Goal: Task Accomplishment & Management: Complete application form

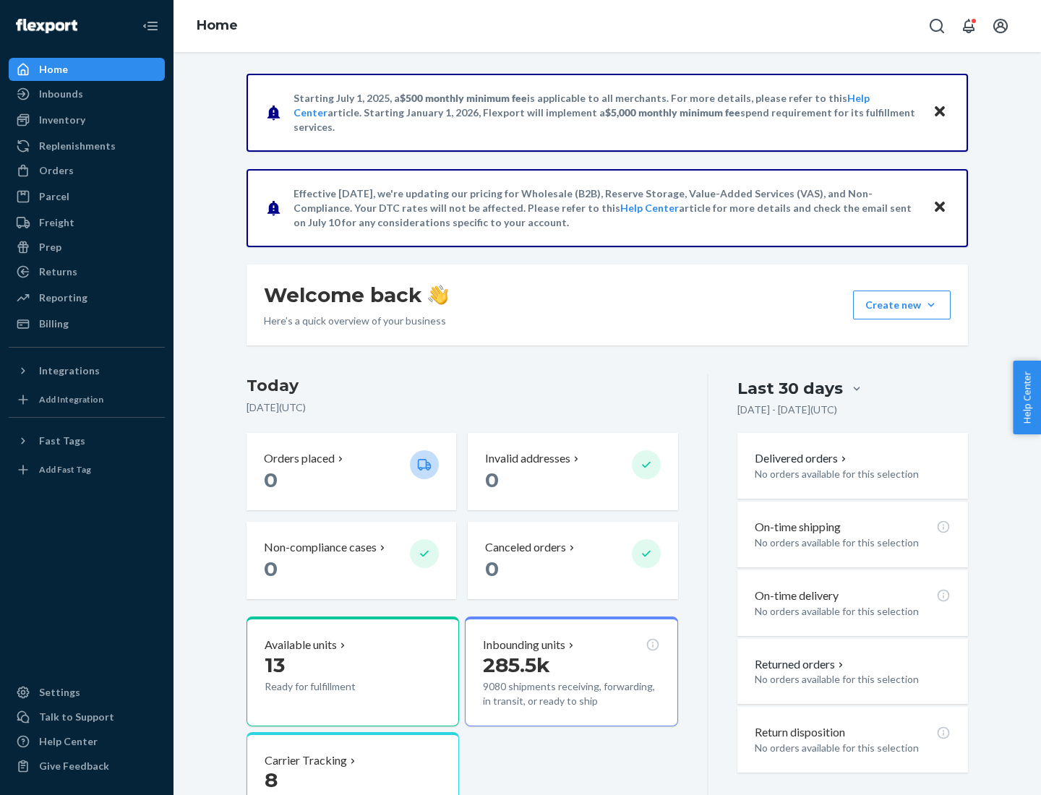
click at [931, 305] on button "Create new Create new inbound Create new order Create new product" at bounding box center [902, 305] width 98 height 29
click at [87, 94] on div "Inbounds" at bounding box center [86, 94] width 153 height 20
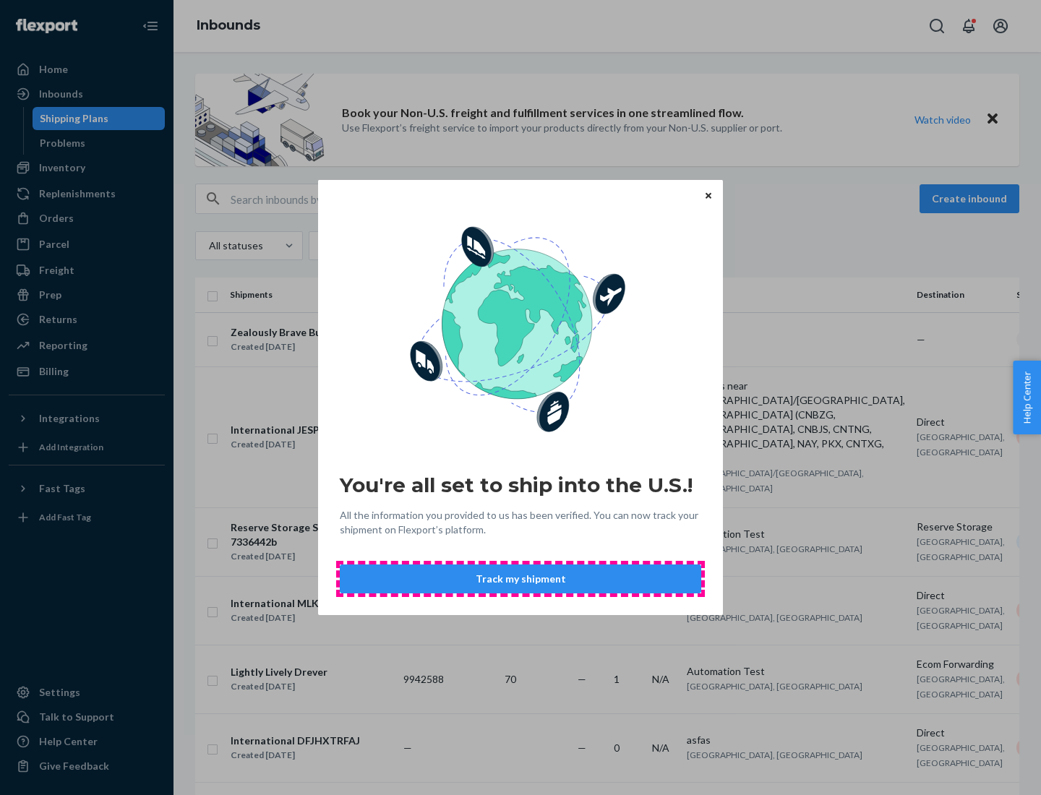
click at [520, 579] on button "Track my shipment" at bounding box center [520, 578] width 361 height 29
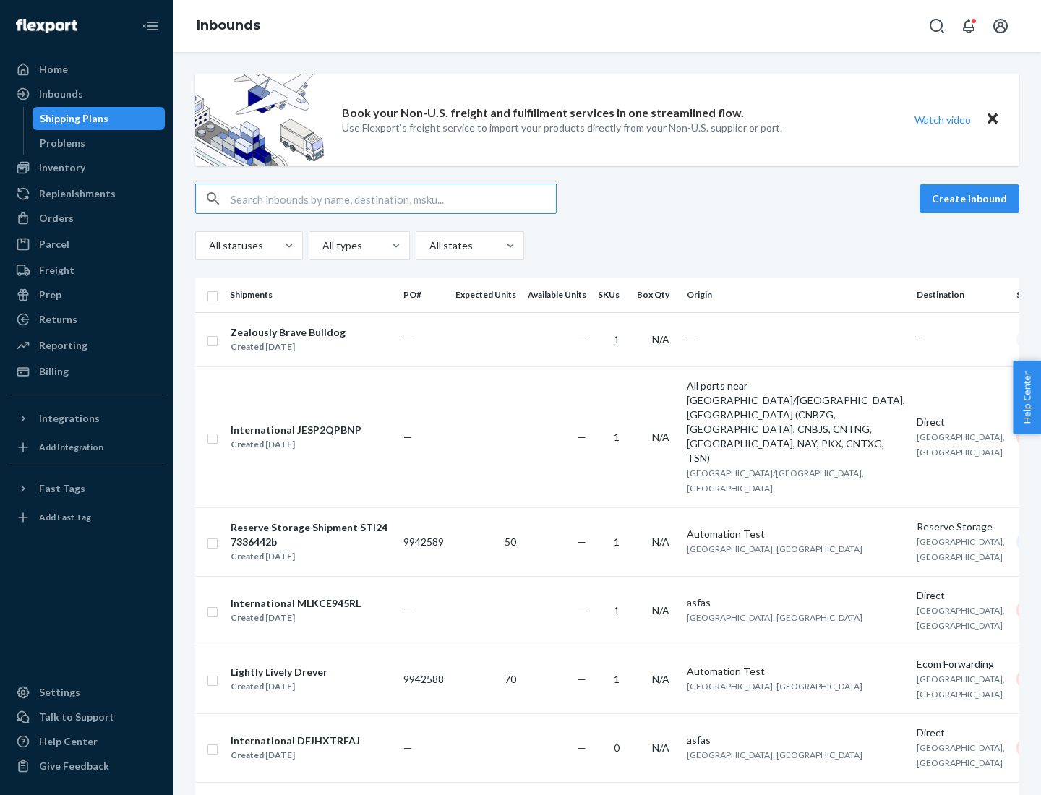
click at [971, 199] on button "Create inbound" at bounding box center [969, 198] width 100 height 29
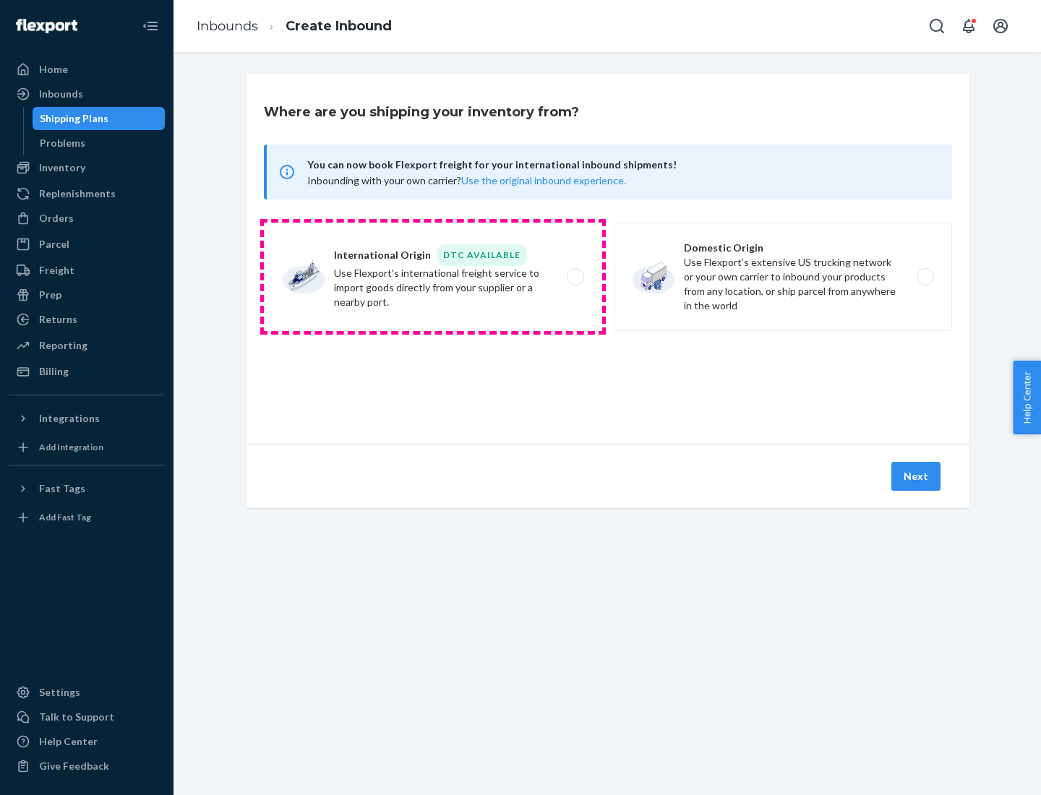
click at [433, 277] on label "International Origin DTC Available Use Flexport's international freight service…" at bounding box center [433, 277] width 338 height 108
click at [574, 277] on input "International Origin DTC Available Use Flexport's international freight service…" at bounding box center [578, 276] width 9 height 9
radio input "true"
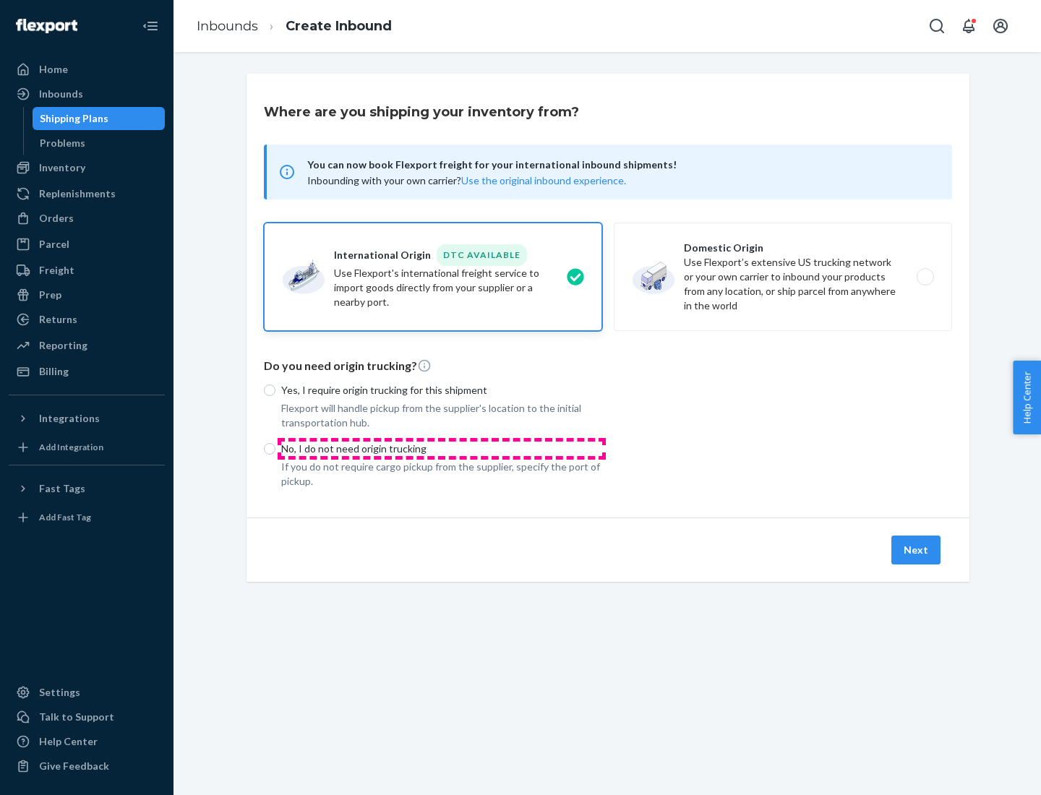
click at [442, 448] on p "No, I do not need origin trucking" at bounding box center [441, 449] width 321 height 14
click at [275, 448] on input "No, I do not need origin trucking" at bounding box center [270, 449] width 12 height 12
radio input "true"
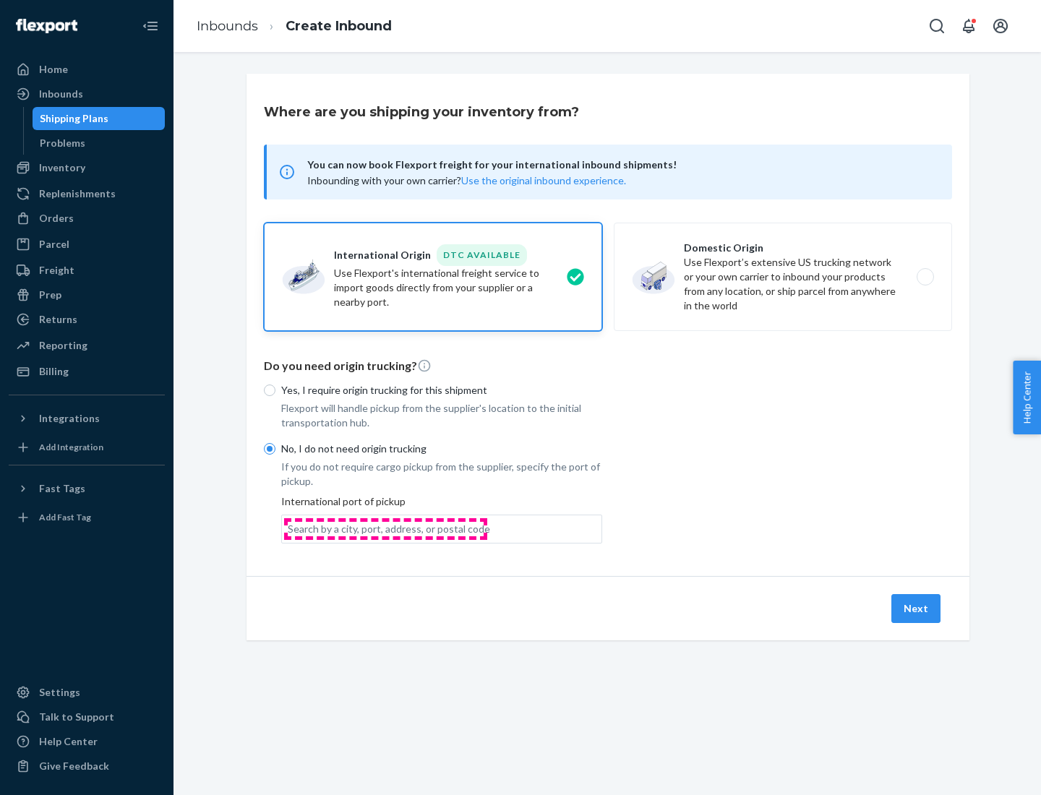
click at [385, 528] on div "Search by a city, port, address, or postal code" at bounding box center [389, 529] width 202 height 14
click at [289, 528] on input "Search by a city, port, address, or postal code" at bounding box center [288, 529] width 1 height 14
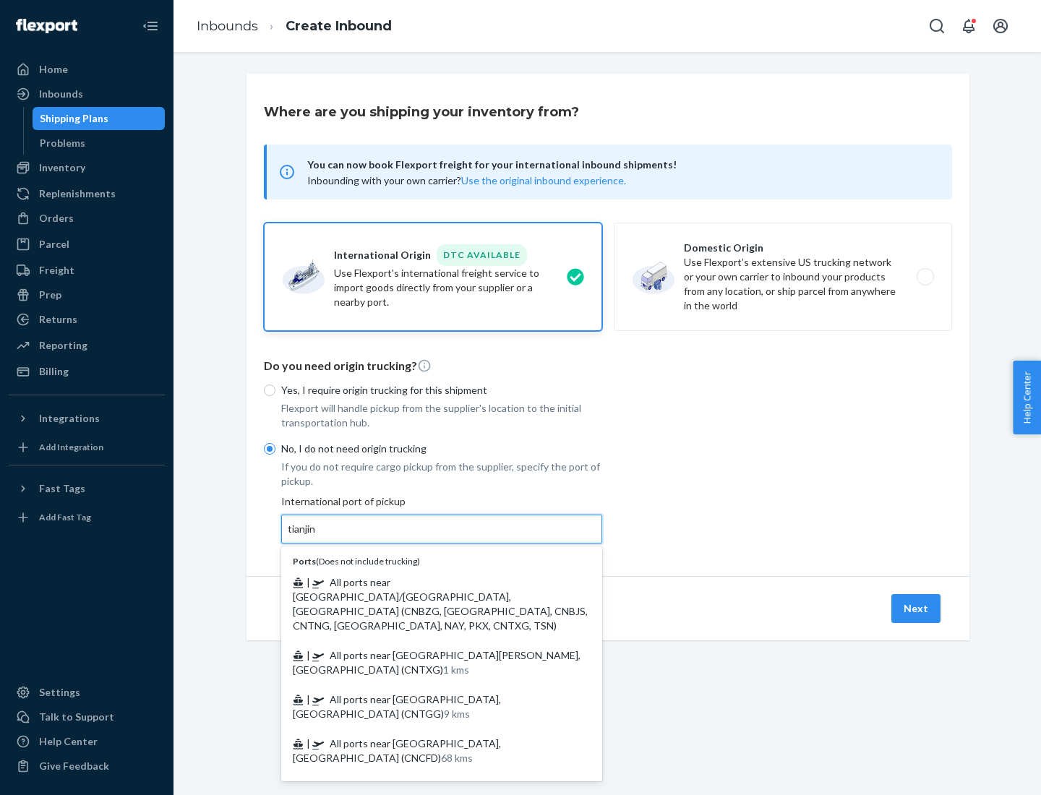
click at [427, 582] on span "| All ports near [GEOGRAPHIC_DATA]/[GEOGRAPHIC_DATA], [GEOGRAPHIC_DATA] (CNBZG,…" at bounding box center [440, 604] width 295 height 56
click at [317, 536] on input "tianjin" at bounding box center [303, 529] width 30 height 14
type input "All ports near [GEOGRAPHIC_DATA]/[GEOGRAPHIC_DATA], [GEOGRAPHIC_DATA] (CNBZG, […"
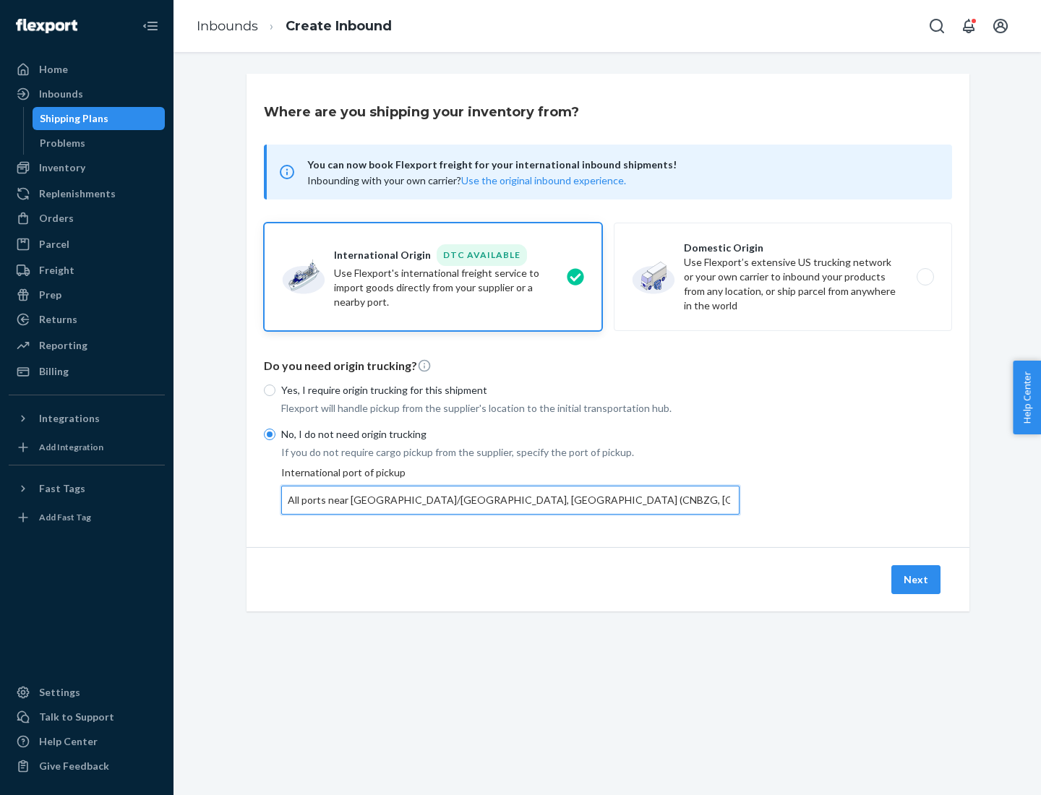
click at [916, 579] on button "Next" at bounding box center [915, 579] width 49 height 29
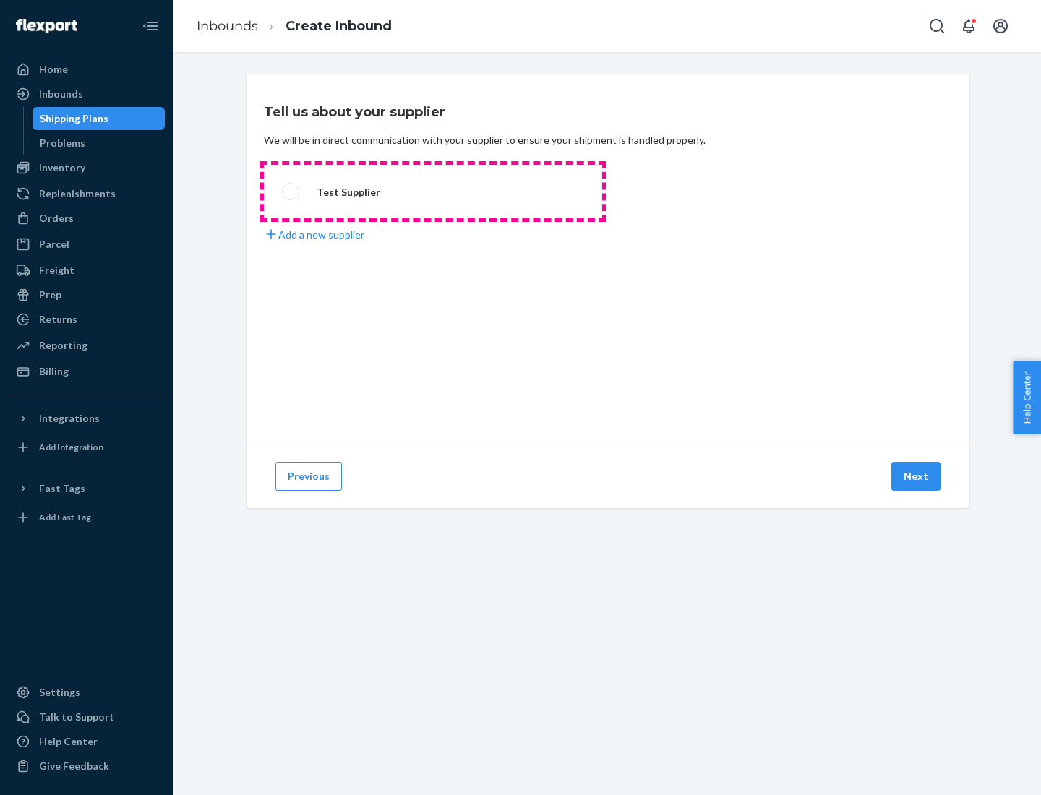
click at [433, 191] on label "Test Supplier" at bounding box center [433, 191] width 338 height 53
click at [291, 191] on input "Test Supplier" at bounding box center [286, 191] width 9 height 9
radio input "true"
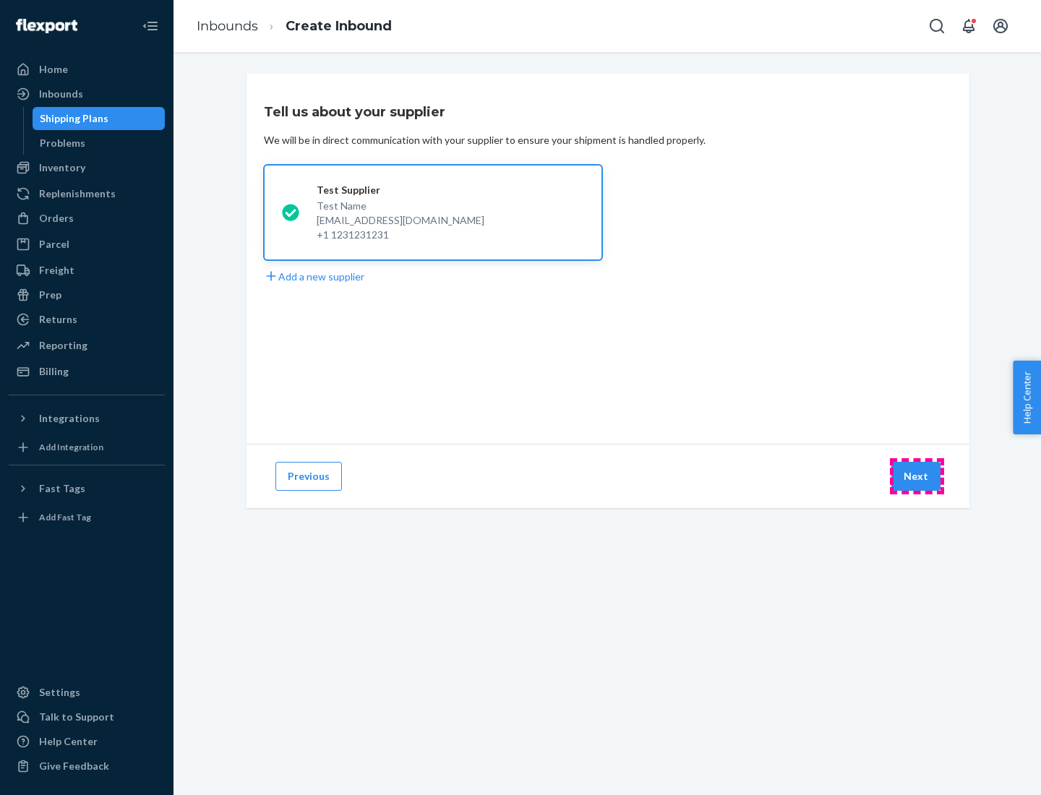
click at [916, 476] on button "Next" at bounding box center [915, 476] width 49 height 29
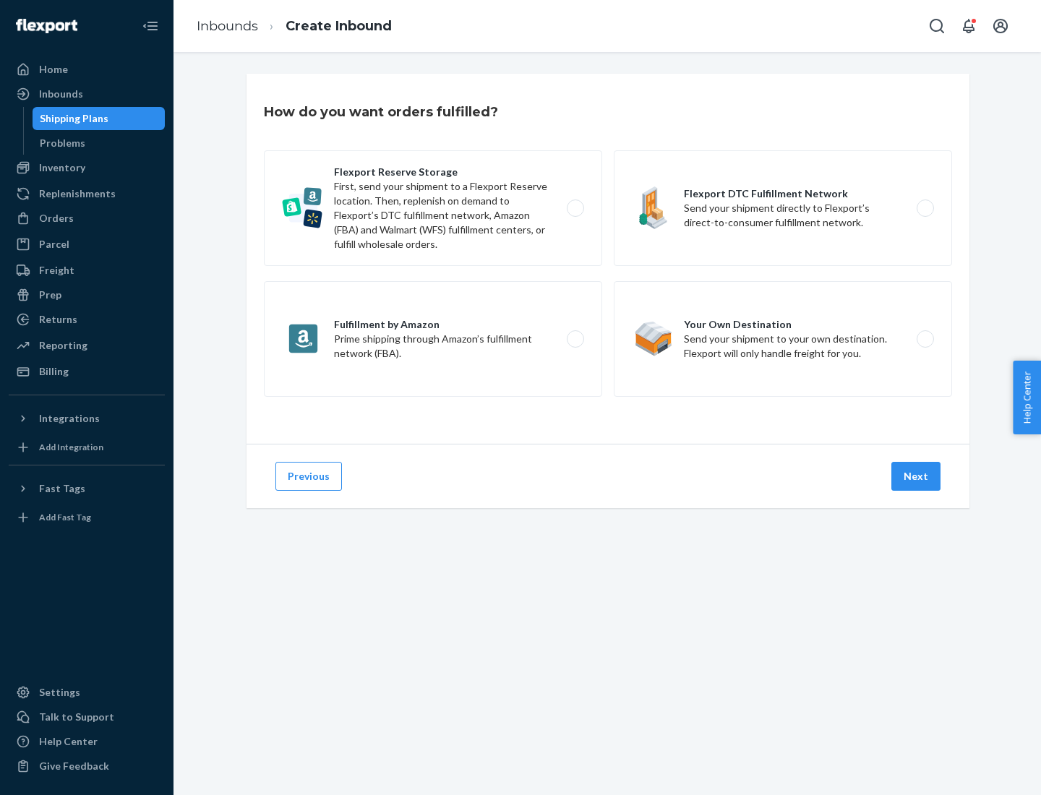
click at [433, 208] on label "Flexport Reserve Storage First, send your shipment to a Flexport Reserve locati…" at bounding box center [433, 208] width 338 height 116
click at [574, 208] on input "Flexport Reserve Storage First, send your shipment to a Flexport Reserve locati…" at bounding box center [578, 208] width 9 height 9
radio input "true"
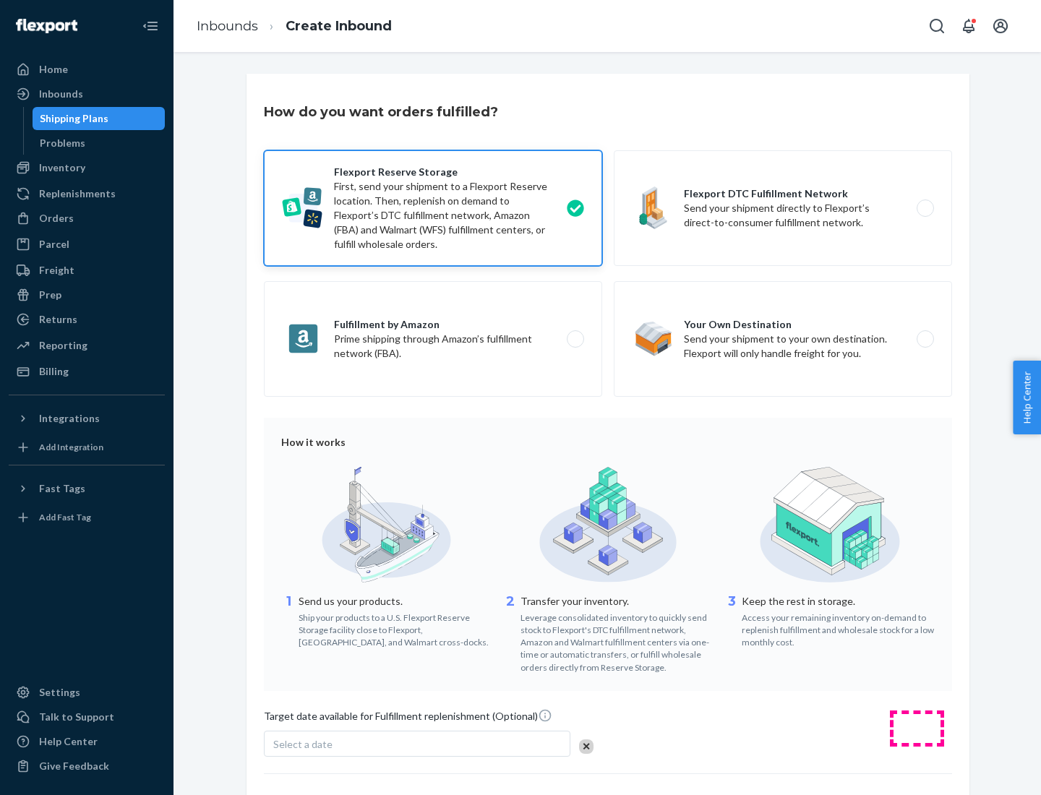
scroll to position [119, 0]
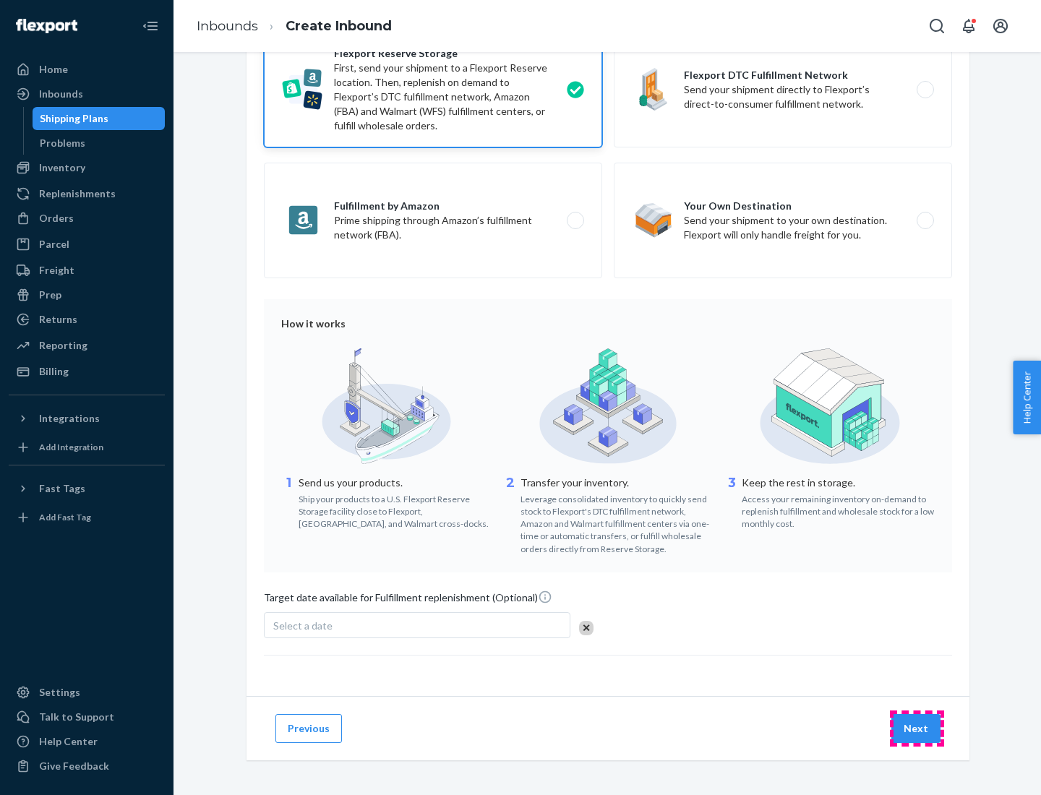
click at [916, 728] on button "Next" at bounding box center [915, 728] width 49 height 29
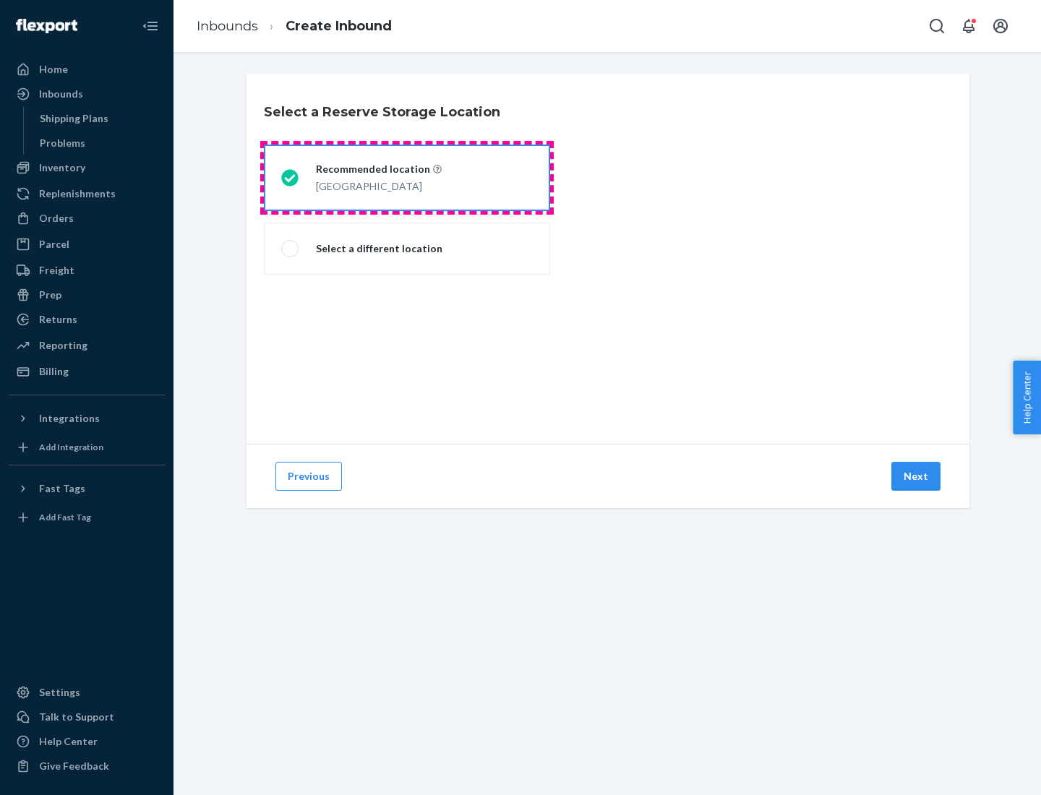
click at [407, 178] on div "[GEOGRAPHIC_DATA]" at bounding box center [379, 184] width 126 height 17
click at [291, 178] on input "Recommended location [GEOGRAPHIC_DATA]" at bounding box center [285, 177] width 9 height 9
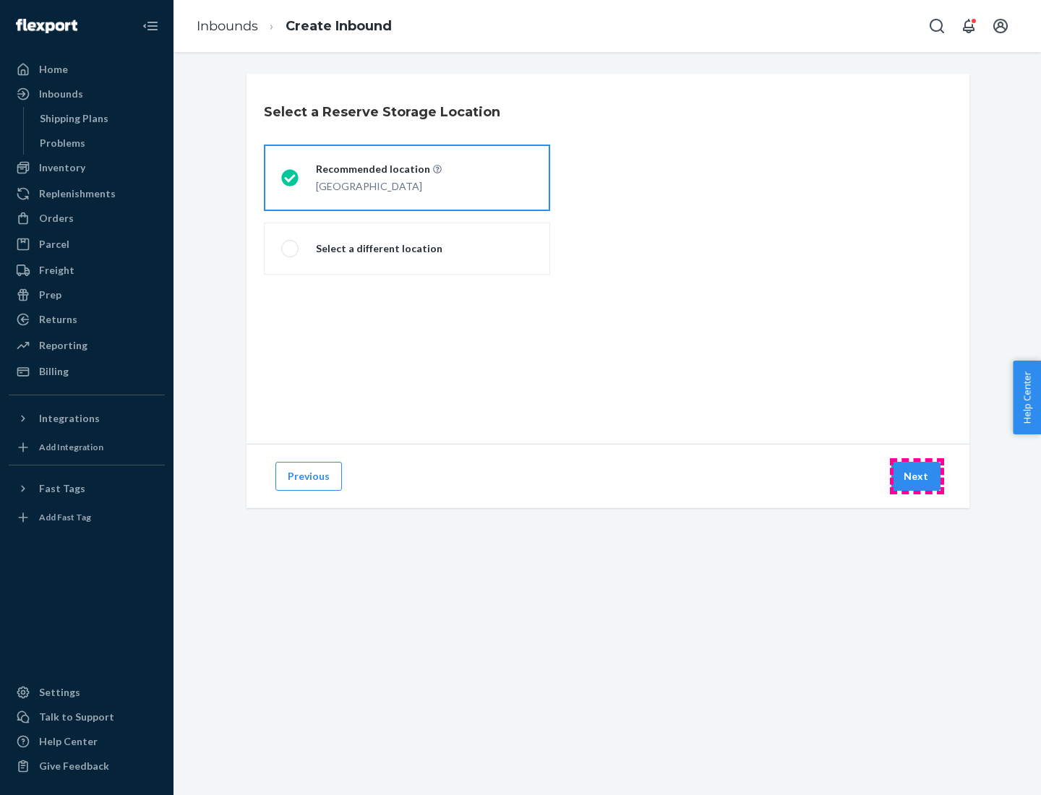
click at [916, 476] on button "Next" at bounding box center [915, 476] width 49 height 29
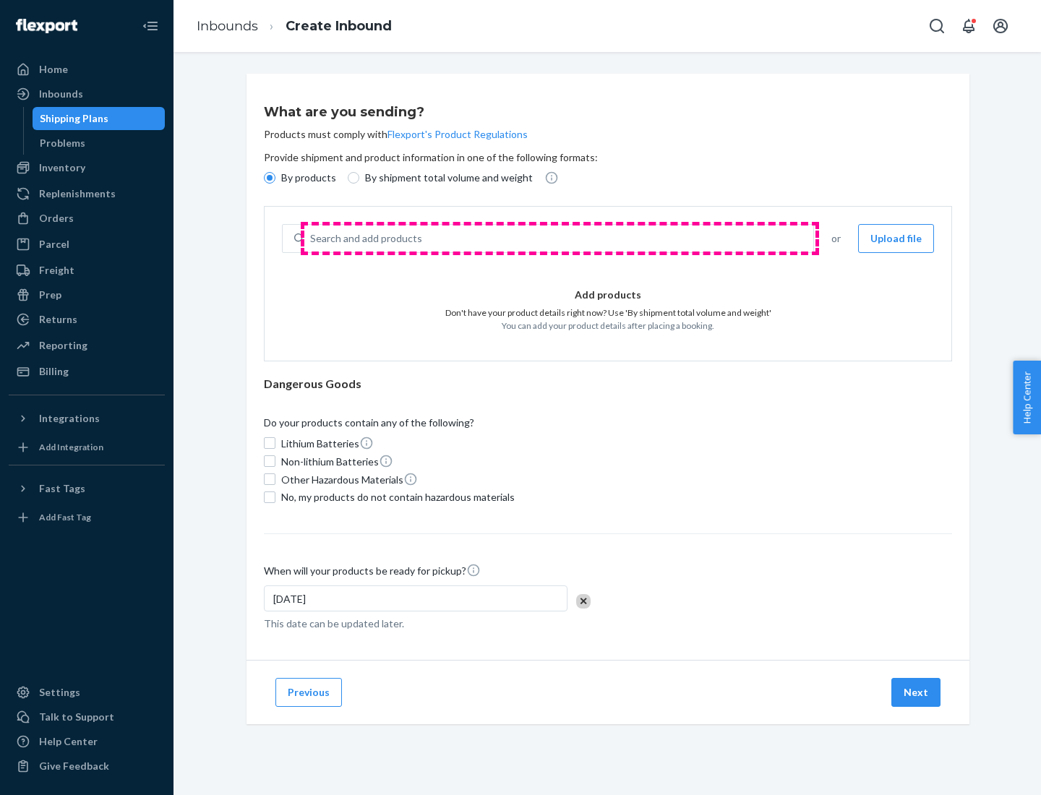
click at [559, 238] on div "Search and add products" at bounding box center [558, 238] width 509 height 26
click at [311, 238] on input "Search and add products" at bounding box center [310, 238] width 1 height 14
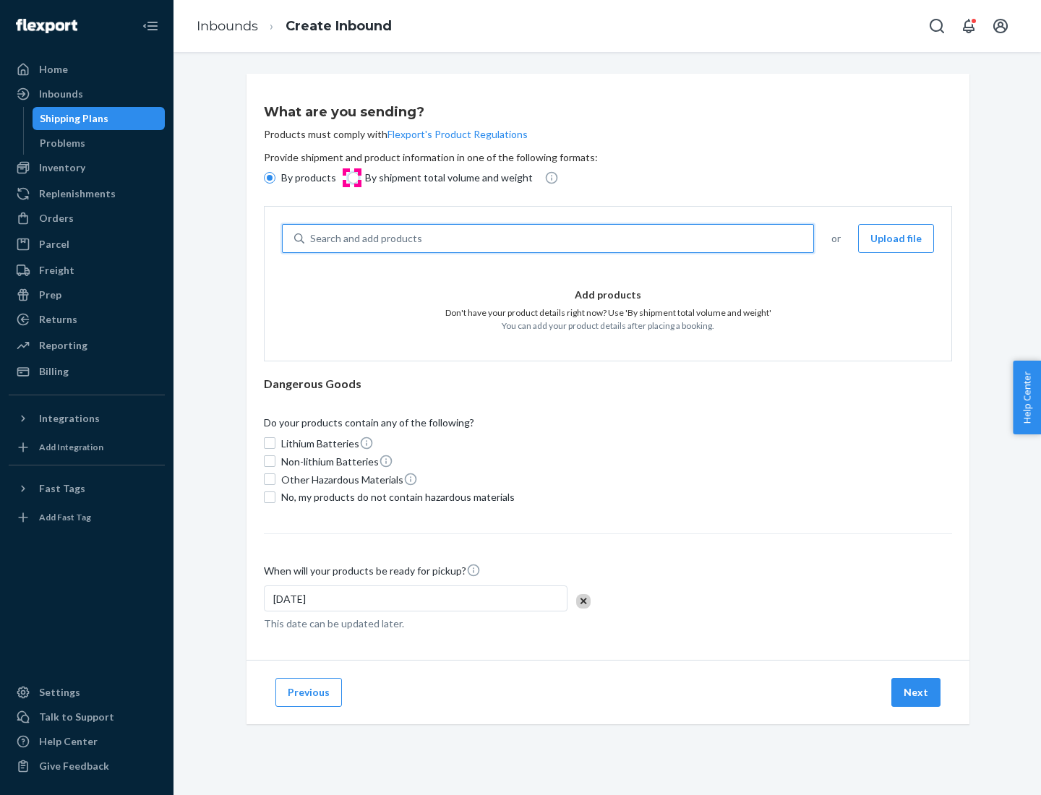
click at [351, 178] on input "By shipment total volume and weight" at bounding box center [354, 178] width 12 height 12
radio input "true"
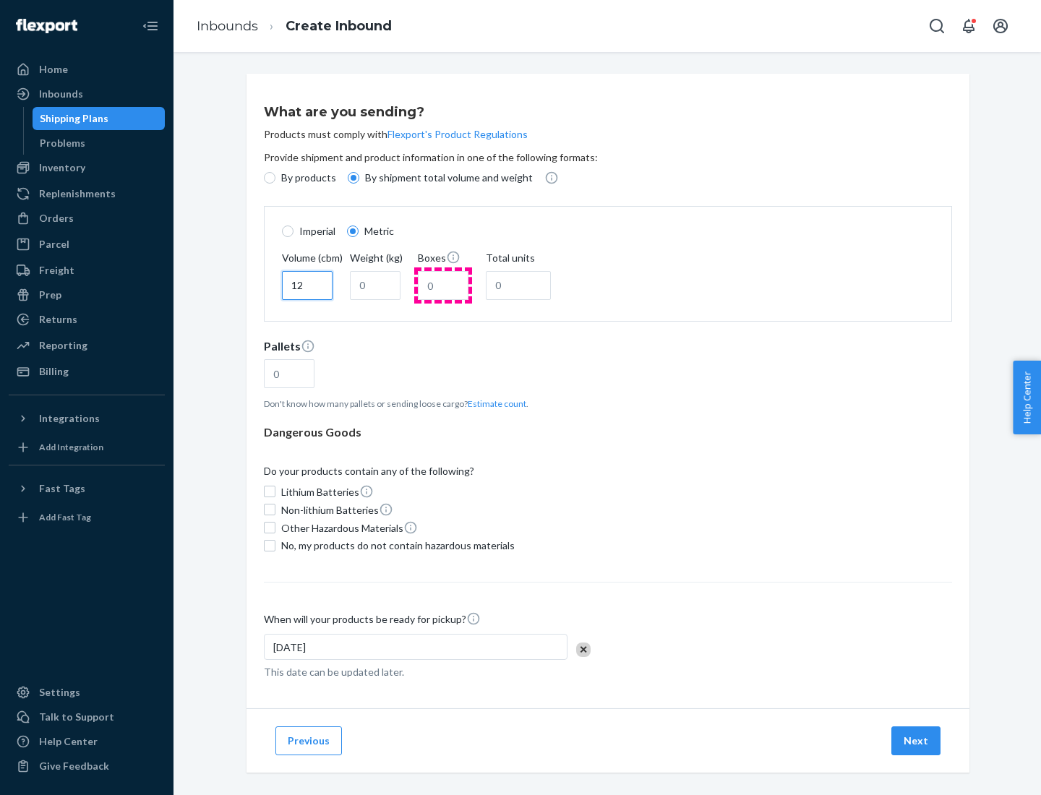
type input "12"
type input "22"
type input "222"
type input "121"
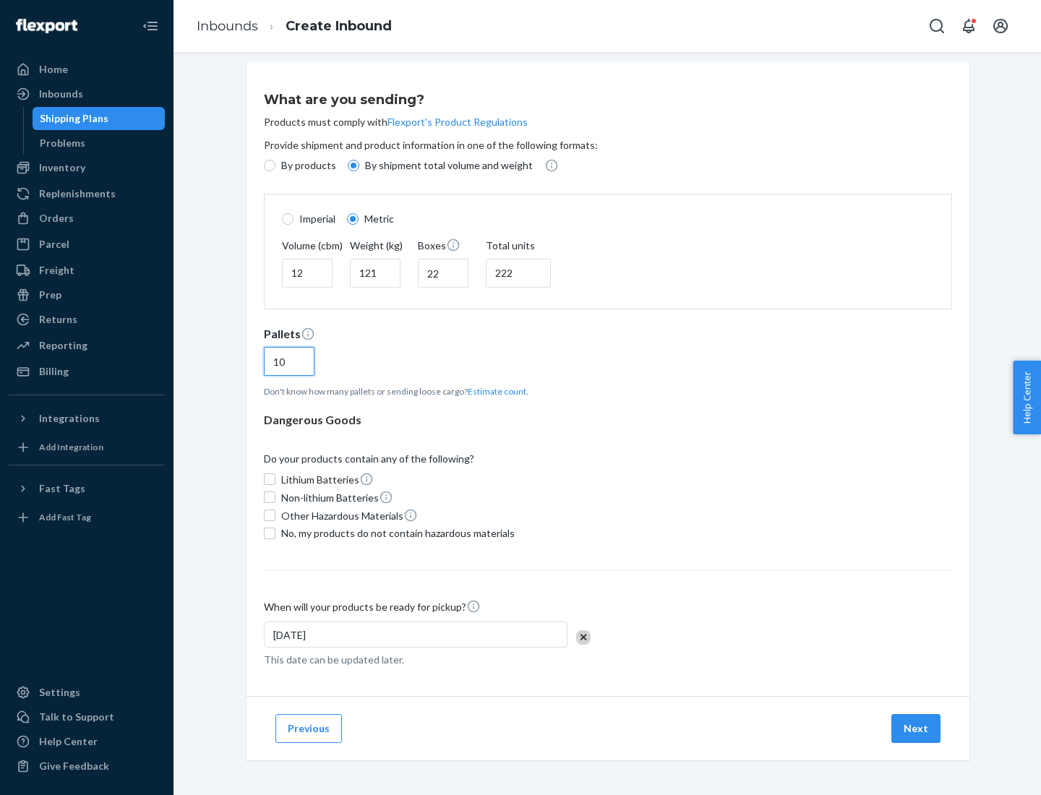
type input "10"
click at [395, 533] on span "No, my products do not contain hazardous materials" at bounding box center [397, 533] width 233 height 14
click at [275, 533] on input "No, my products do not contain hazardous materials" at bounding box center [270, 534] width 12 height 12
checkbox input "true"
click at [916, 728] on button "Next" at bounding box center [915, 728] width 49 height 29
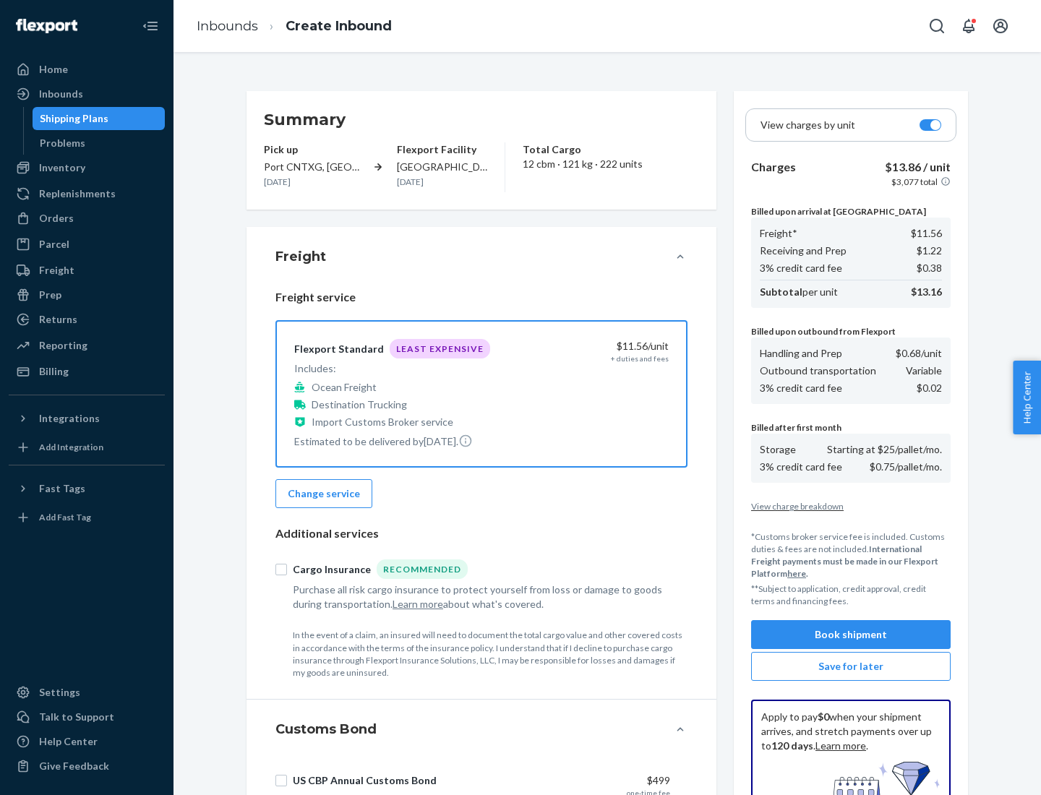
scroll to position [211, 0]
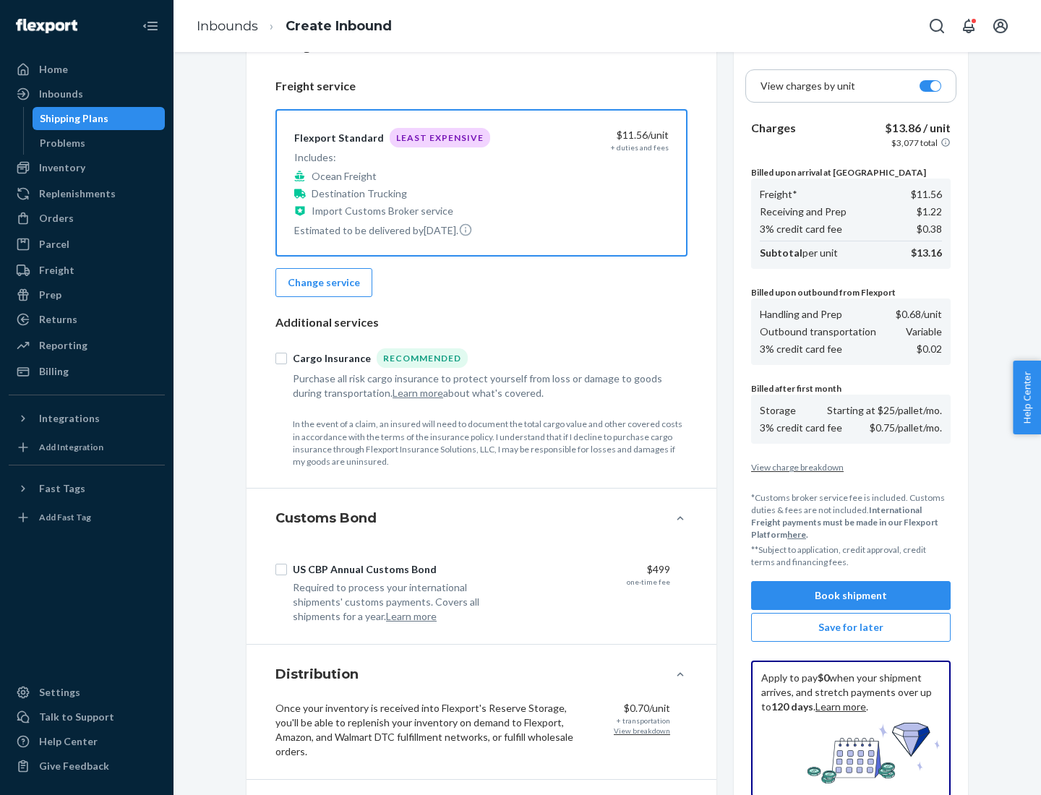
click at [851, 595] on button "Book shipment" at bounding box center [850, 595] width 199 height 29
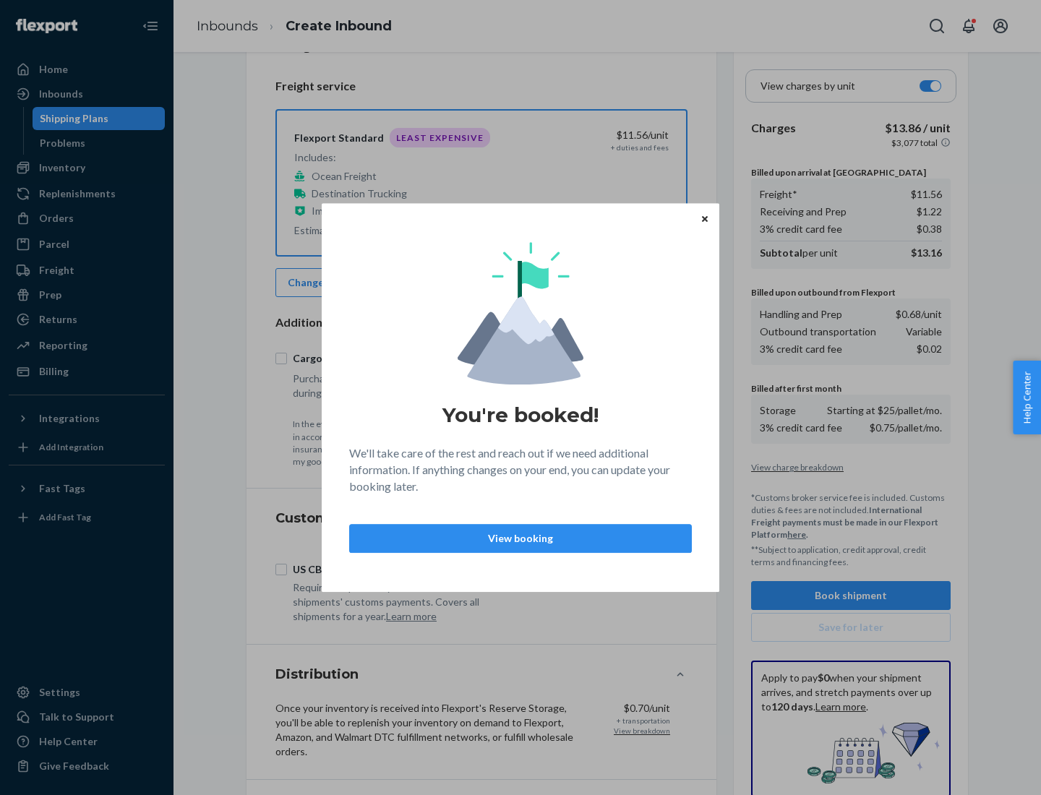
click at [520, 538] on p "View booking" at bounding box center [520, 538] width 318 height 14
